Goal: Communication & Community: Answer question/provide support

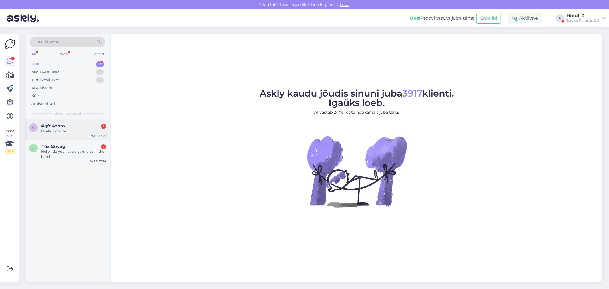
click at [61, 125] on span "#gfo4dnto" at bounding box center [53, 125] width 24 height 5
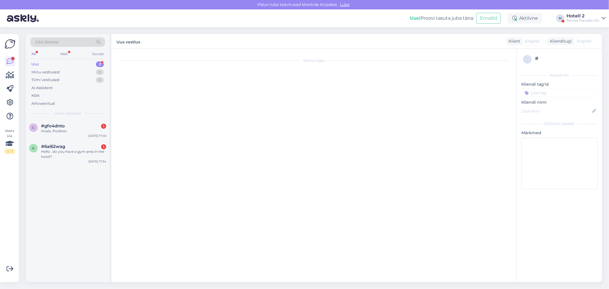
scroll to position [56, 0]
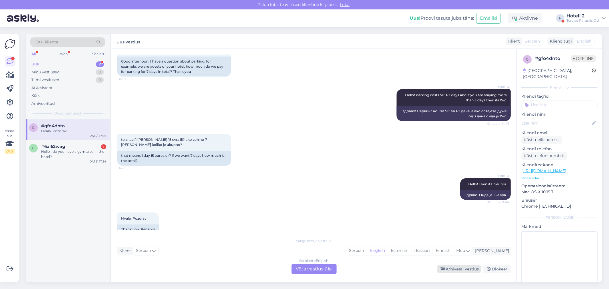
click at [461, 270] on div "Arhiveeri vestlus" at bounding box center [459, 269] width 44 height 8
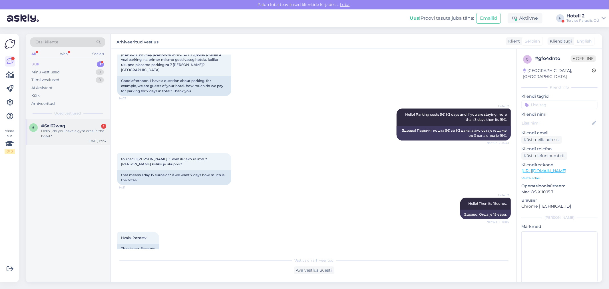
click at [61, 128] on span "#6ai62wag" at bounding box center [53, 125] width 24 height 5
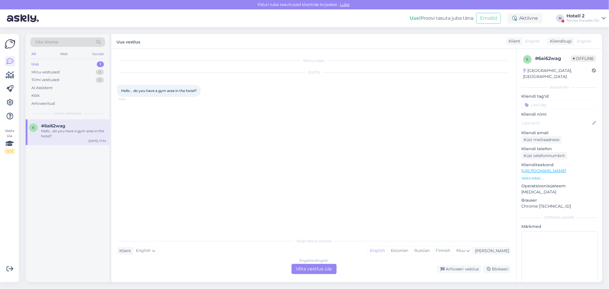
click at [302, 272] on div "English to English Võta vestlus üle" at bounding box center [314, 269] width 45 height 10
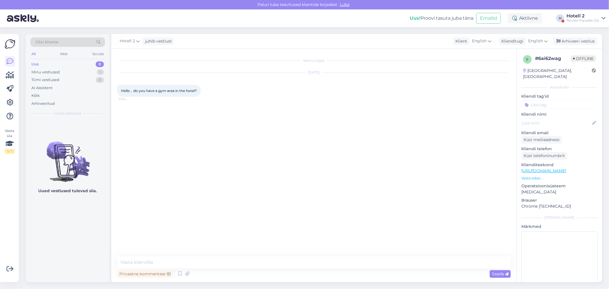
click at [147, 256] on div "Vestlus algas [DATE] Hello , do you have a gym area in the hotel? 17:34 Privaat…" at bounding box center [313, 165] width 405 height 233
click at [137, 259] on textarea at bounding box center [314, 263] width 394 height 12
type textarea "Hello! Yes, we do have a gym in the [GEOGRAPHIC_DATA] area,"
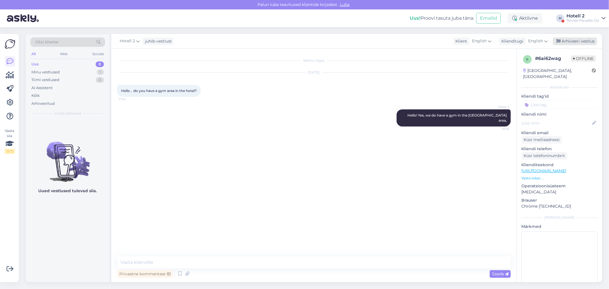
click at [576, 39] on div "Arhiveeri vestlus" at bounding box center [575, 41] width 44 height 8
